Goal: Task Accomplishment & Management: Use online tool/utility

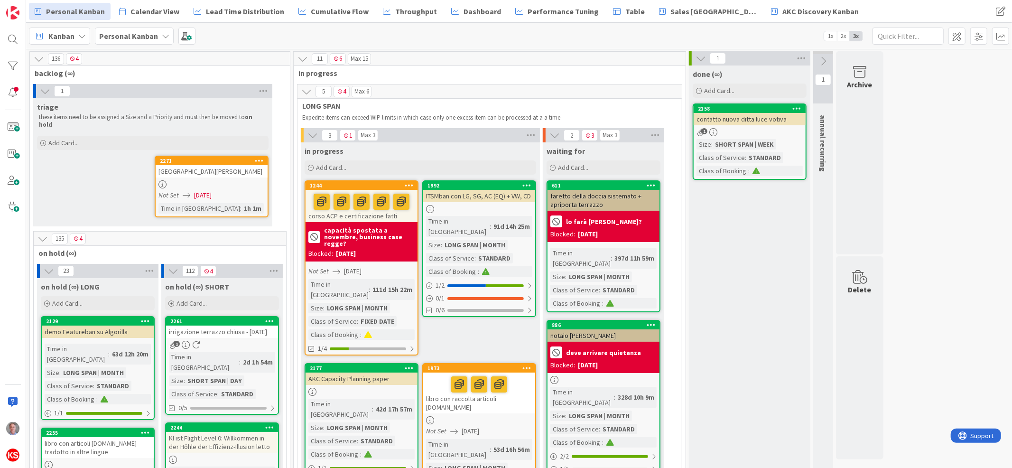
click at [260, 157] on icon at bounding box center [259, 160] width 9 height 7
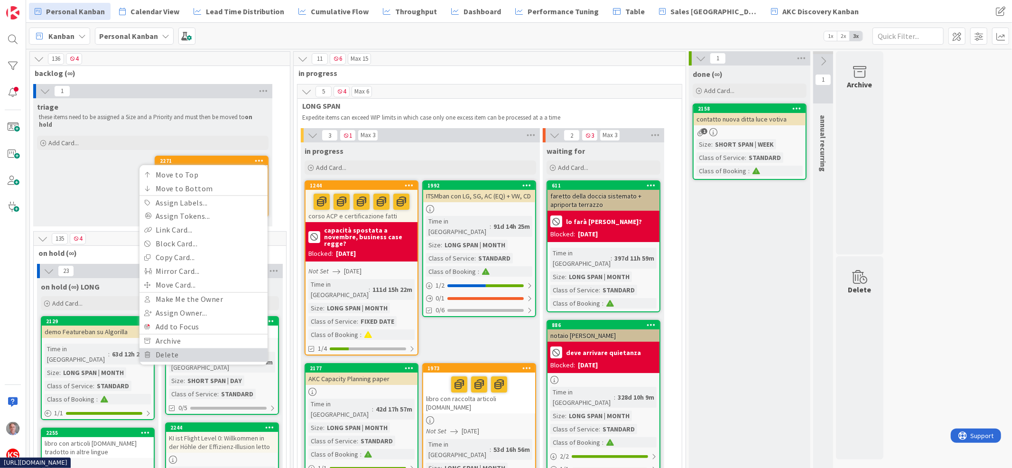
click at [187, 348] on link "Delete" at bounding box center [204, 355] width 128 height 14
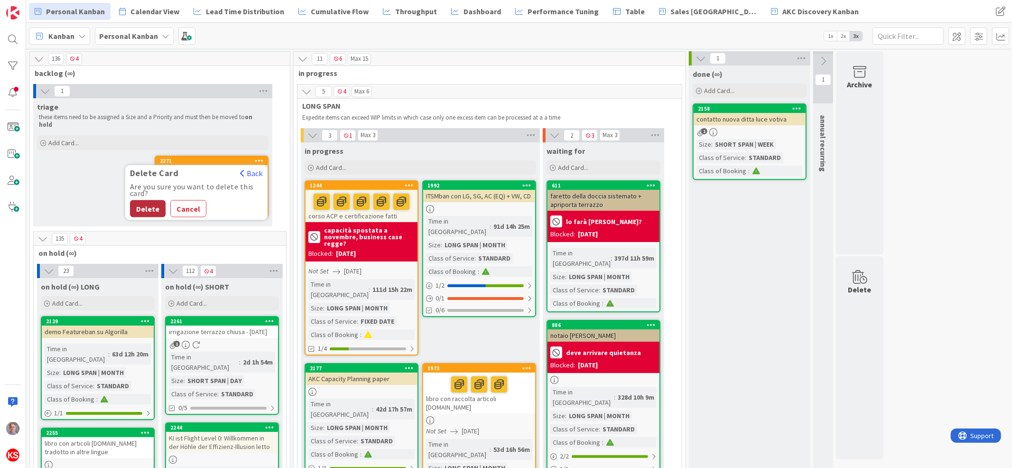
click at [152, 200] on button "Delete" at bounding box center [148, 208] width 36 height 17
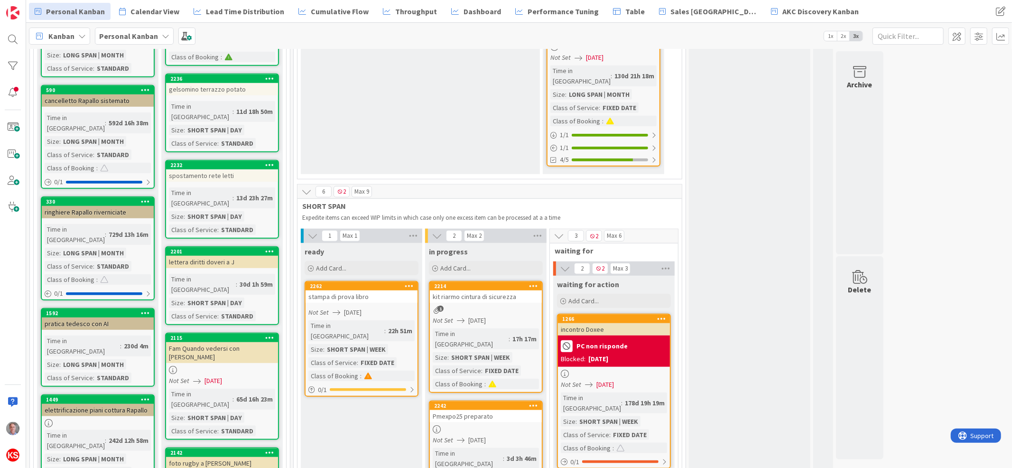
scroll to position [861, 0]
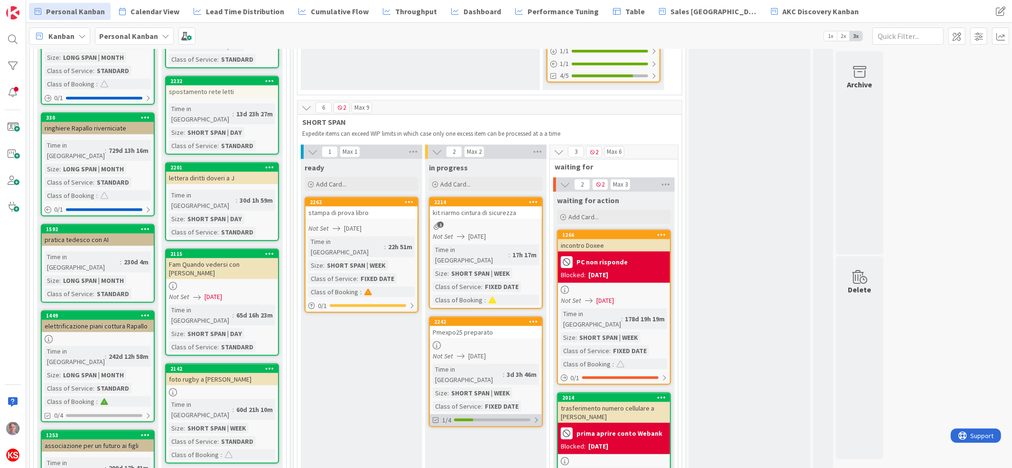
click at [539, 416] on div at bounding box center [536, 420] width 6 height 8
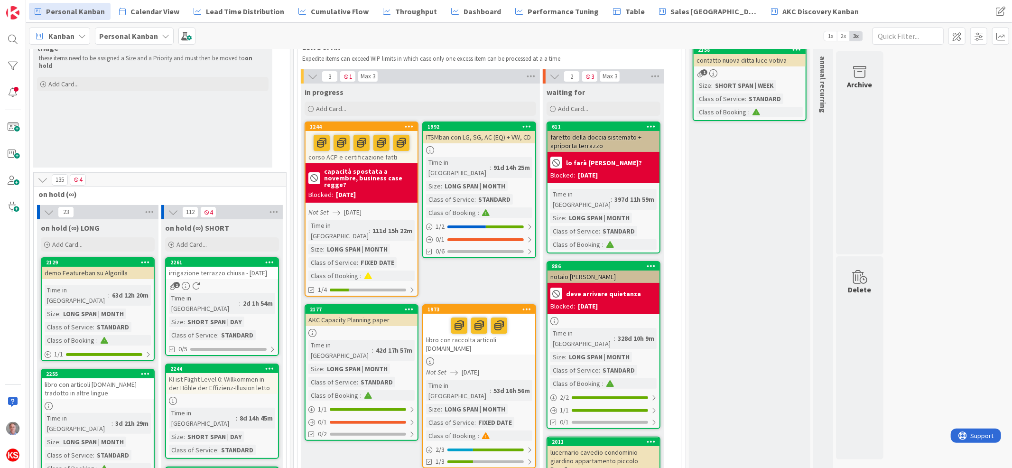
scroll to position [0, 0]
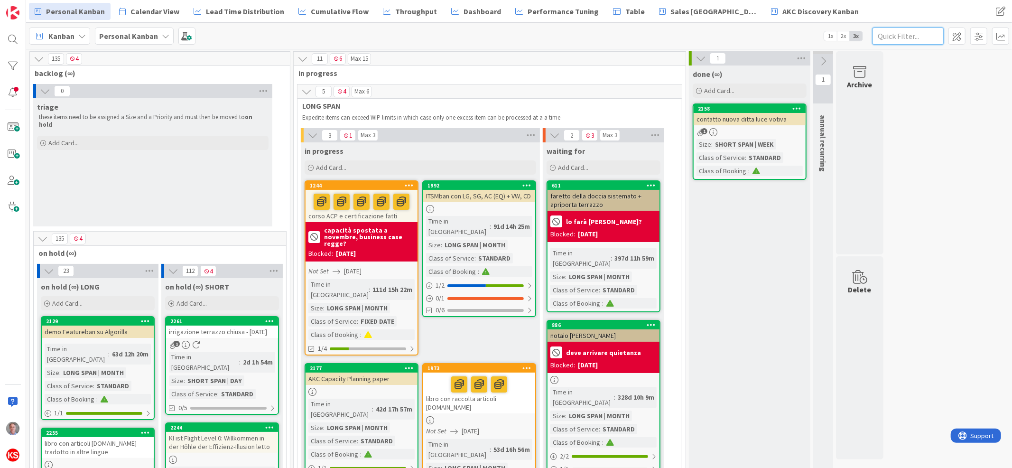
click at [906, 37] on input "text" at bounding box center [908, 36] width 71 height 17
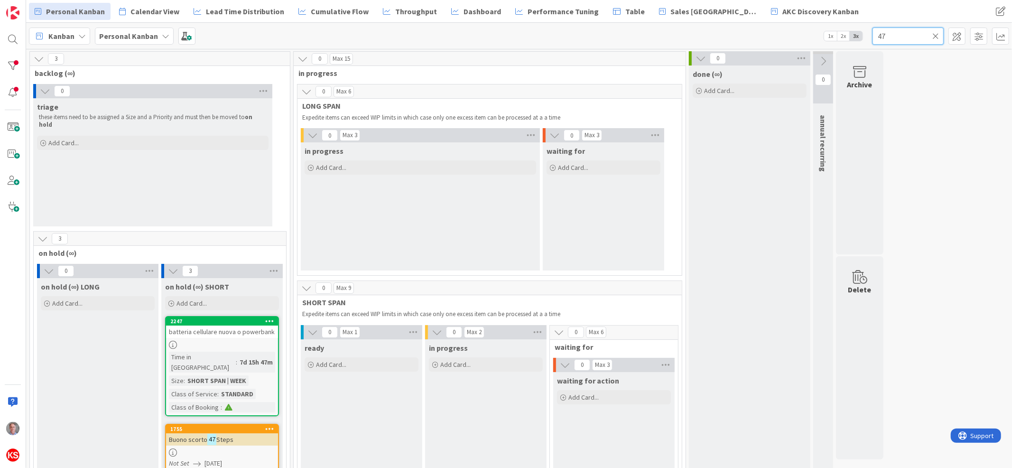
type input "47"
click at [252, 433] on div "Buono scorto 47 Steps" at bounding box center [222, 439] width 112 height 12
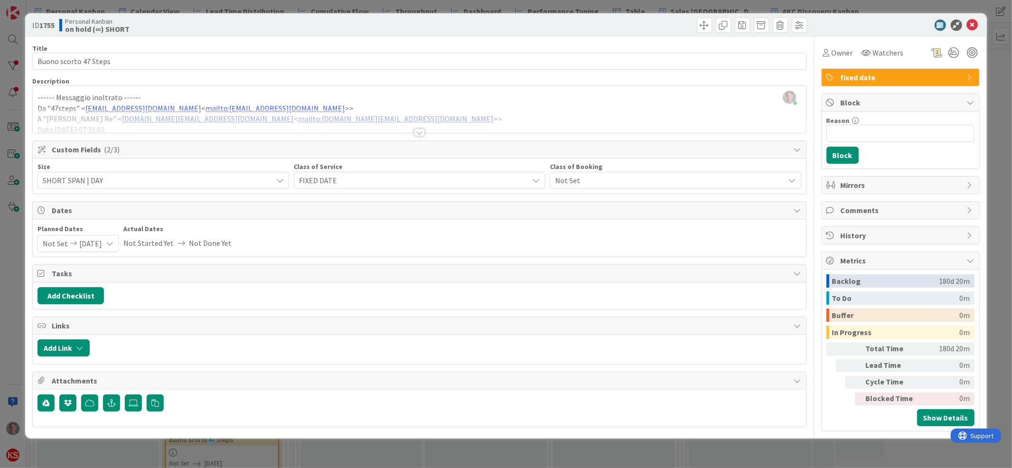
click at [417, 132] on div at bounding box center [419, 133] width 10 height 8
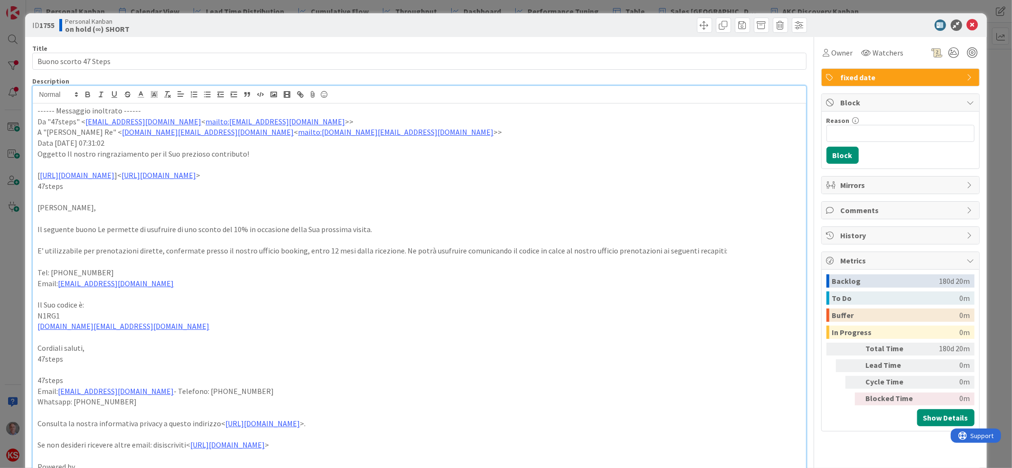
click at [46, 321] on p "N1RG1" at bounding box center [419, 315] width 764 height 11
copy p "N1RG1"
